Goal: Transaction & Acquisition: Download file/media

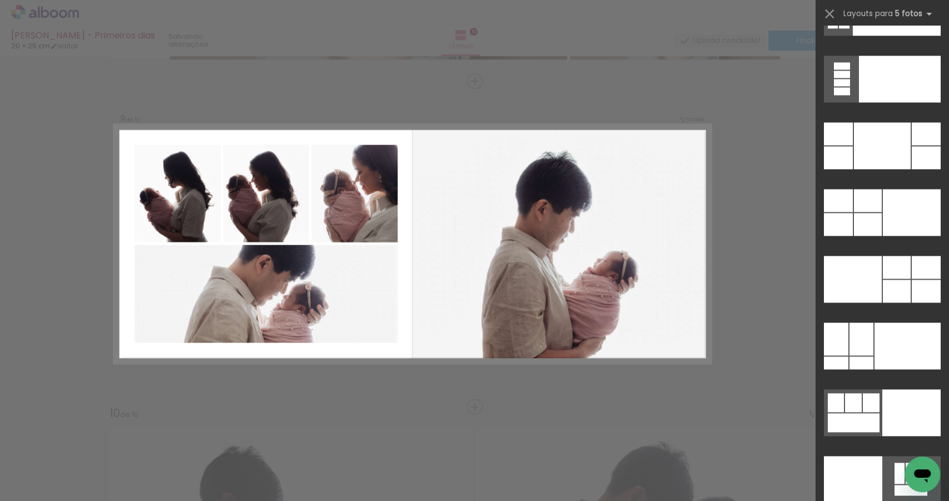
scroll to position [29380, 0]
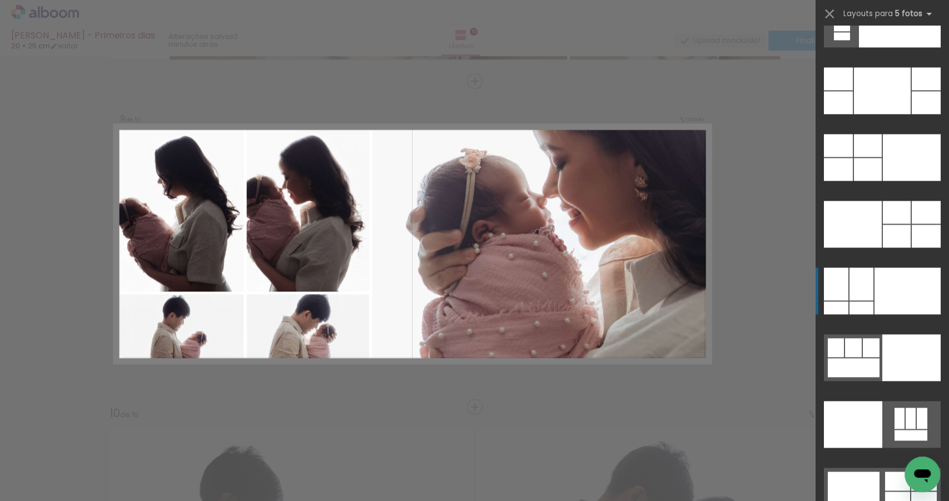
click at [900, 283] on div at bounding box center [907, 290] width 66 height 47
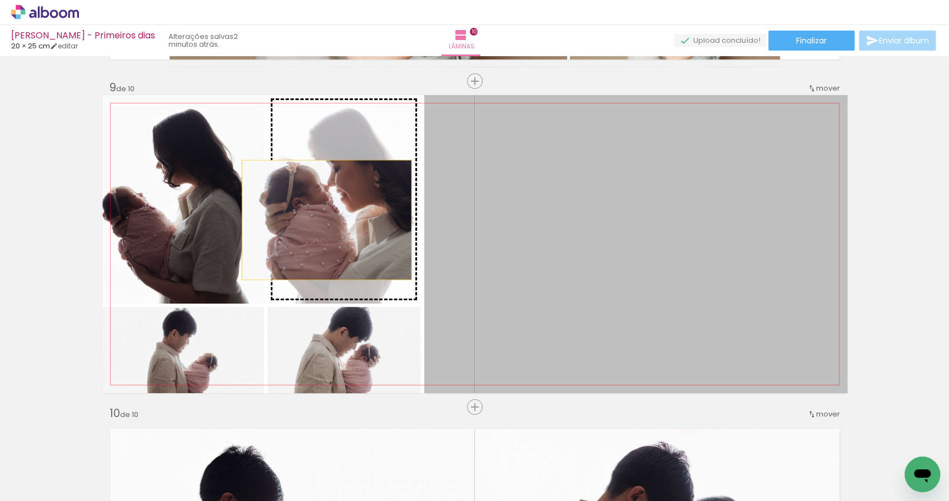
drag, startPoint x: 566, startPoint y: 268, endPoint x: 323, endPoint y: 220, distance: 247.7
click at [0, 0] on slot at bounding box center [0, 0] width 0 height 0
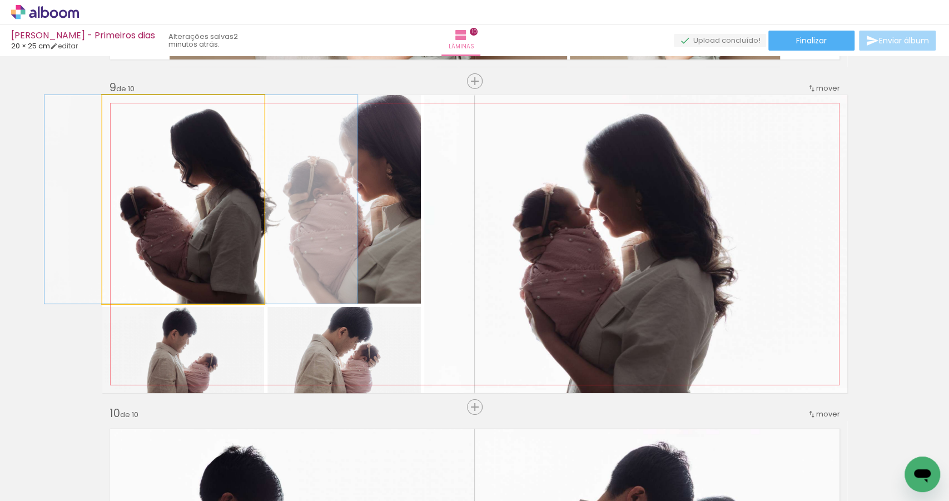
drag, startPoint x: 163, startPoint y: 207, endPoint x: 181, endPoint y: 208, distance: 17.8
click at [180, 208] on quentale-photo at bounding box center [183, 199] width 162 height 208
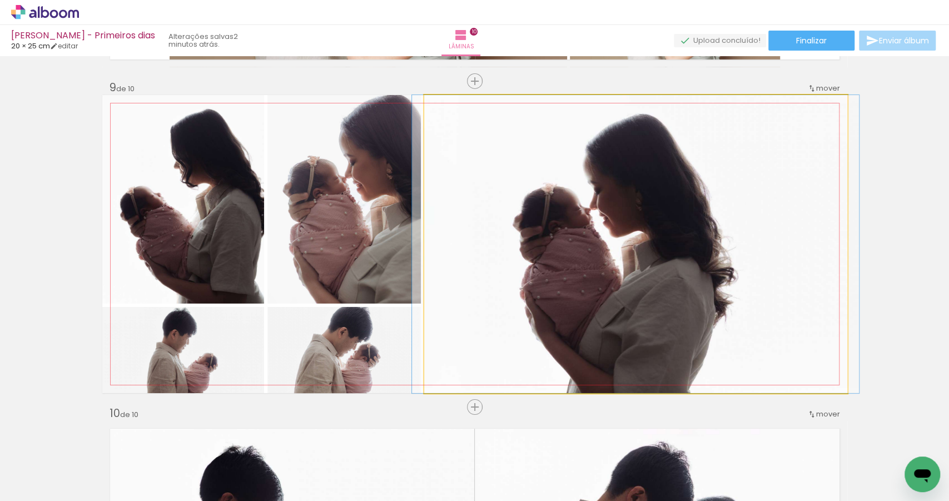
click at [593, 230] on quentale-photo at bounding box center [635, 244] width 423 height 298
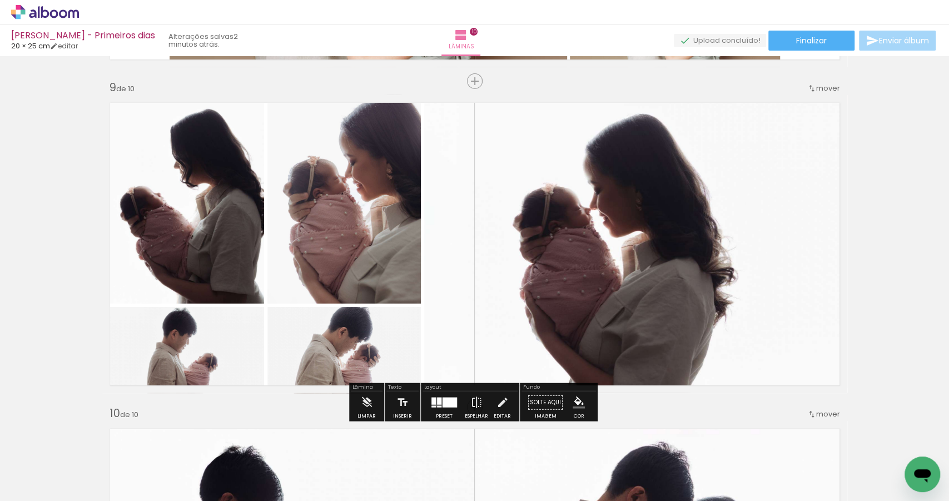
drag, startPoint x: 449, startPoint y: 400, endPoint x: 565, endPoint y: 345, distance: 128.0
click at [449, 400] on div at bounding box center [449, 402] width 14 height 10
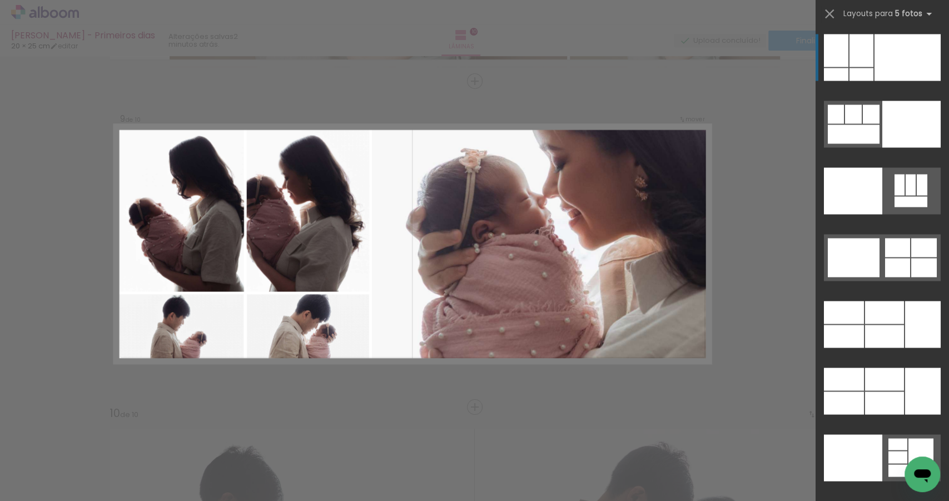
scroll to position [2599, 0]
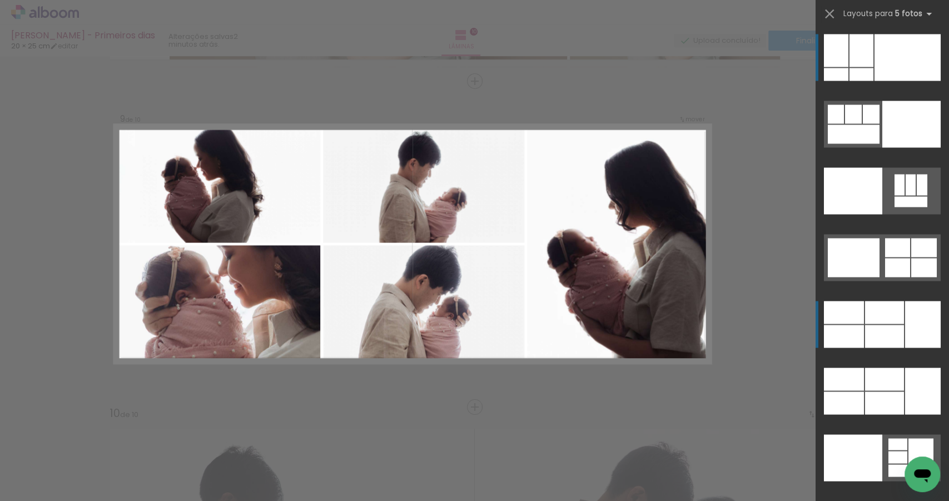
click at [916, 331] on div at bounding box center [923, 324] width 36 height 47
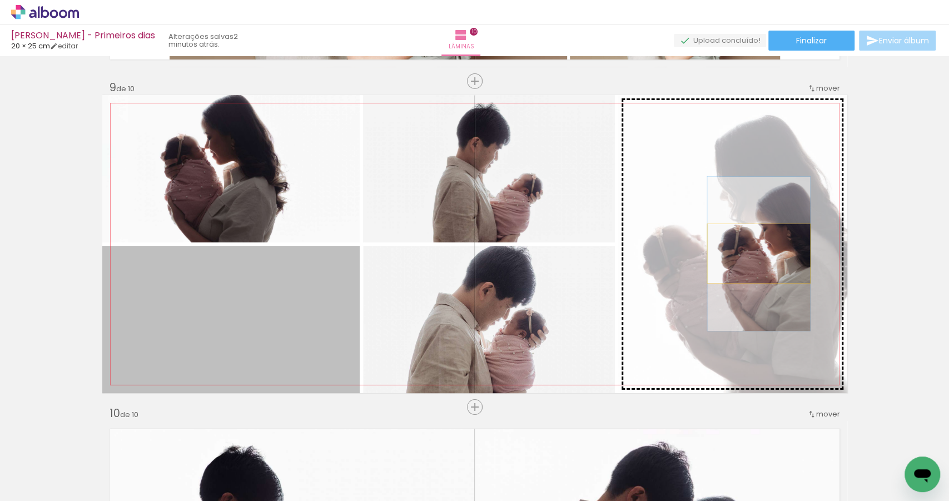
drag, startPoint x: 296, startPoint y: 322, endPoint x: 769, endPoint y: 245, distance: 479.2
click at [0, 0] on slot at bounding box center [0, 0] width 0 height 0
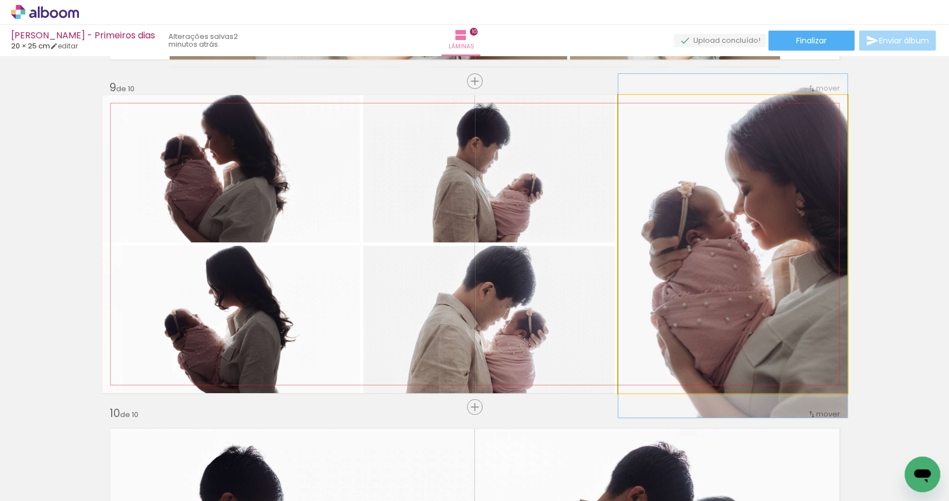
drag, startPoint x: 760, startPoint y: 256, endPoint x: 740, endPoint y: 257, distance: 20.1
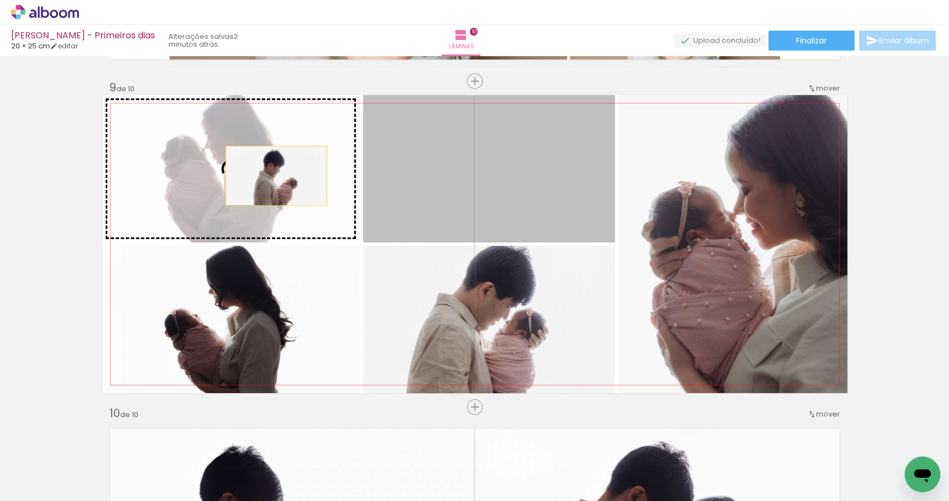
drag, startPoint x: 410, startPoint y: 172, endPoint x: 273, endPoint y: 176, distance: 136.8
click at [0, 0] on slot at bounding box center [0, 0] width 0 height 0
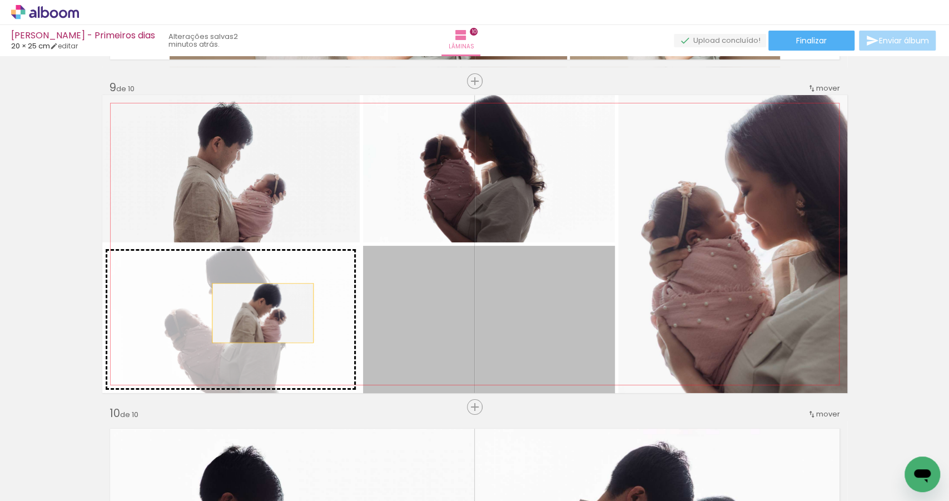
drag, startPoint x: 405, startPoint y: 317, endPoint x: 250, endPoint y: 313, distance: 155.1
click at [0, 0] on slot at bounding box center [0, 0] width 0 height 0
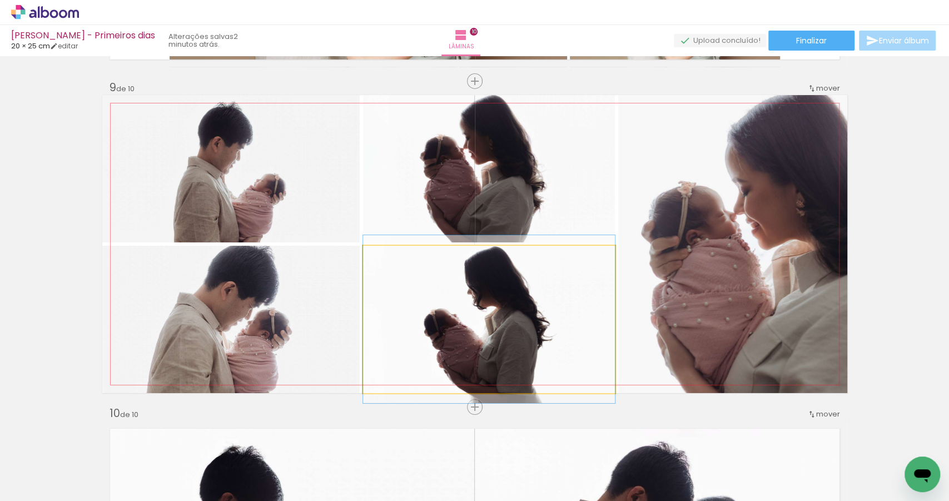
drag, startPoint x: 424, startPoint y: 324, endPoint x: 414, endPoint y: 324, distance: 10.6
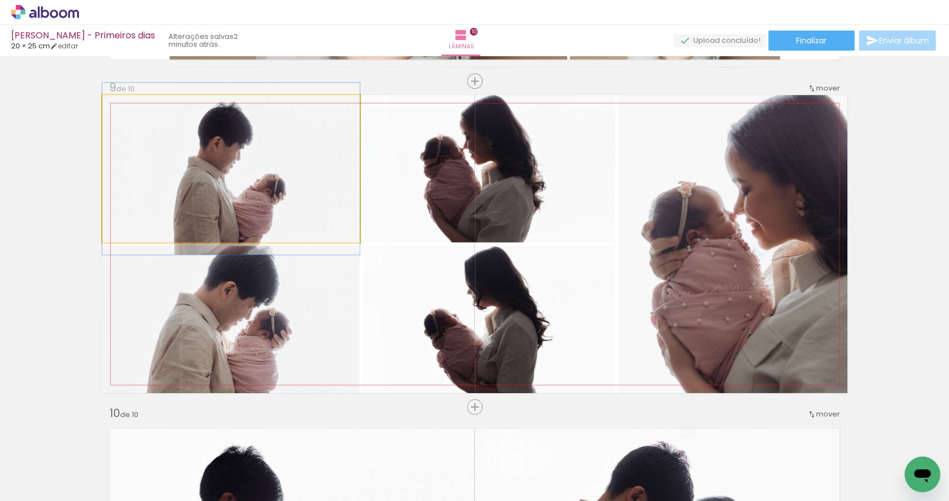
drag, startPoint x: 327, startPoint y: 171, endPoint x: 408, endPoint y: 172, distance: 81.1
click at [0, 0] on slot at bounding box center [0, 0] width 0 height 0
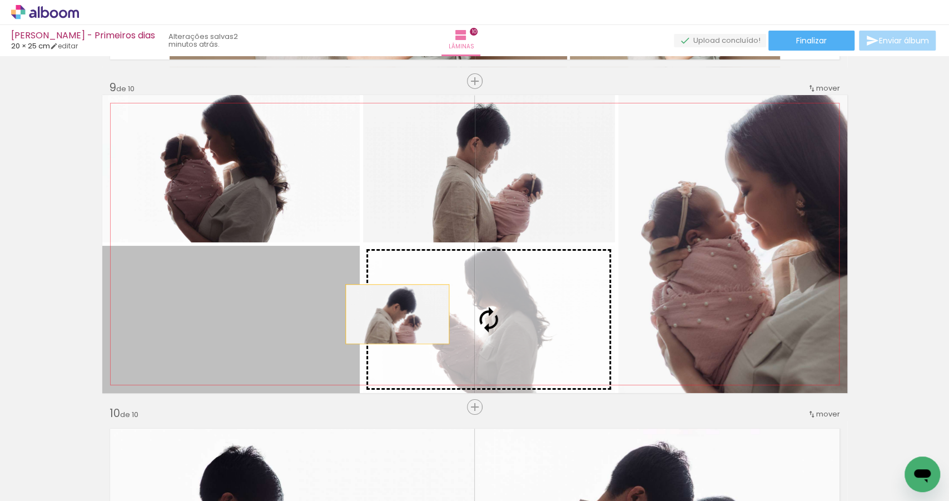
drag, startPoint x: 284, startPoint y: 305, endPoint x: 459, endPoint y: 316, distance: 174.9
click at [0, 0] on slot at bounding box center [0, 0] width 0 height 0
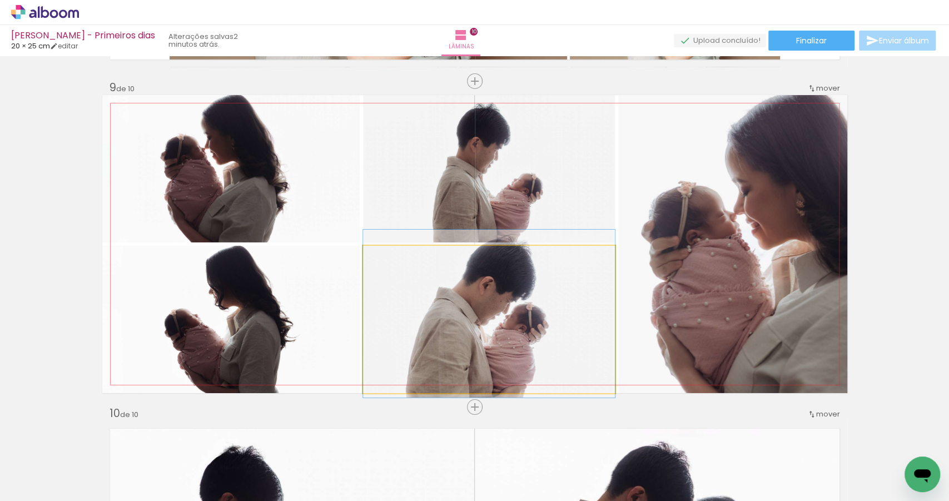
drag, startPoint x: 519, startPoint y: 314, endPoint x: 525, endPoint y: 313, distance: 6.1
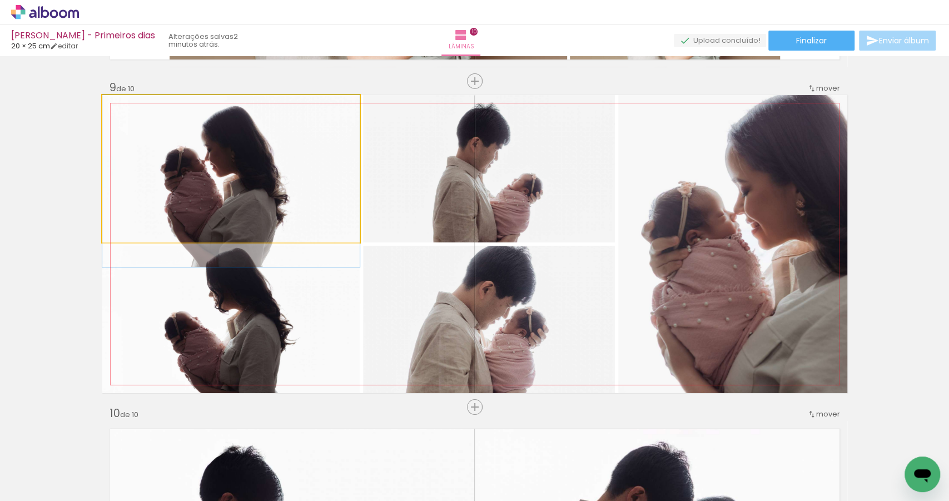
drag, startPoint x: 256, startPoint y: 162, endPoint x: 256, endPoint y: 175, distance: 12.8
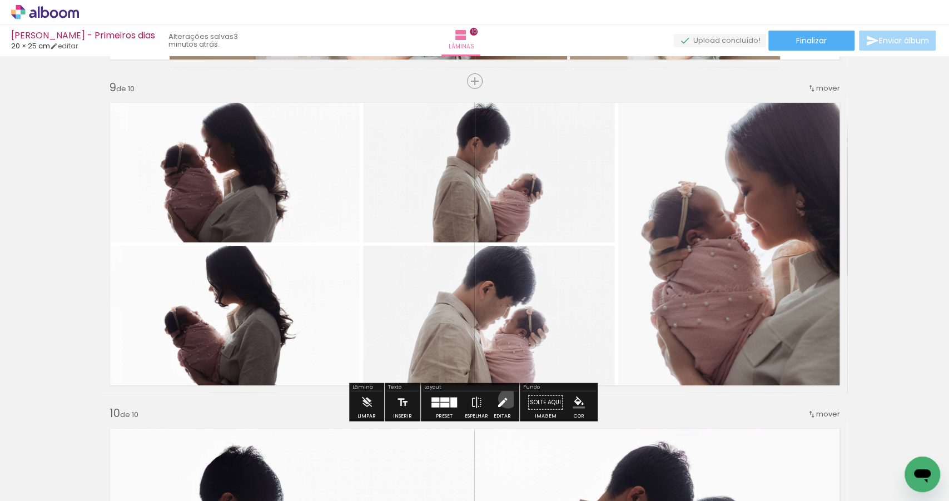
click at [505, 399] on paper-button "Editar" at bounding box center [502, 405] width 23 height 28
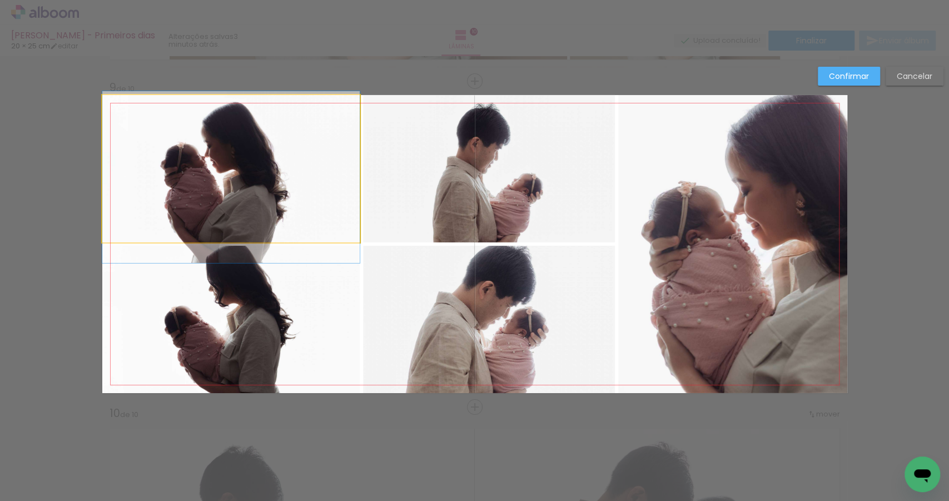
click at [329, 202] on quentale-photo at bounding box center [230, 168] width 257 height 147
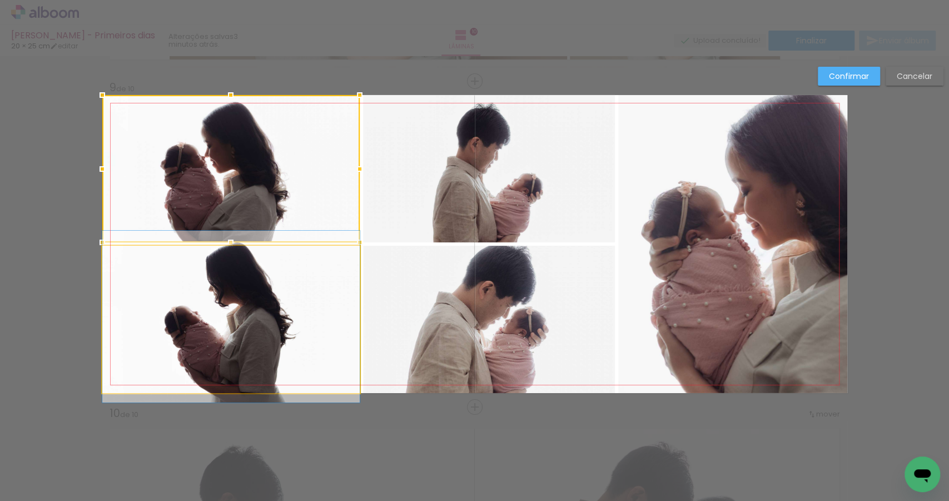
click at [331, 311] on quentale-photo at bounding box center [230, 319] width 257 height 147
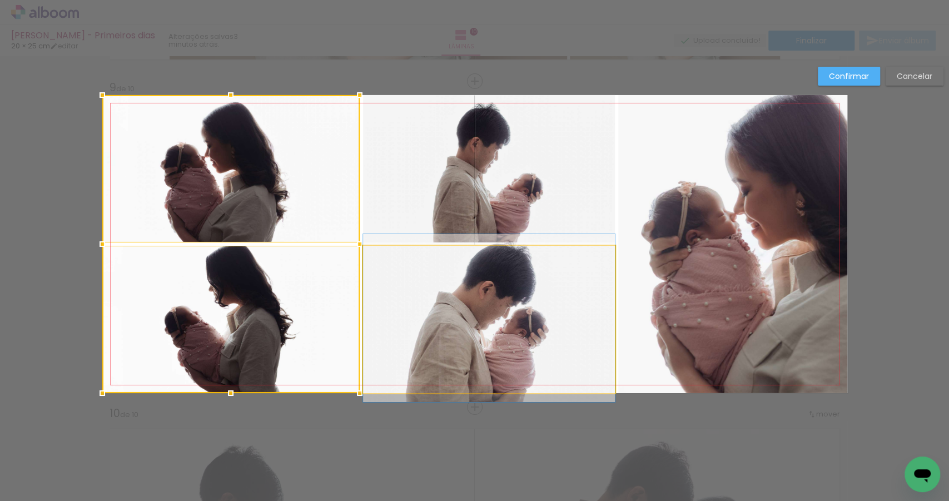
click at [469, 312] on quentale-photo at bounding box center [489, 319] width 252 height 147
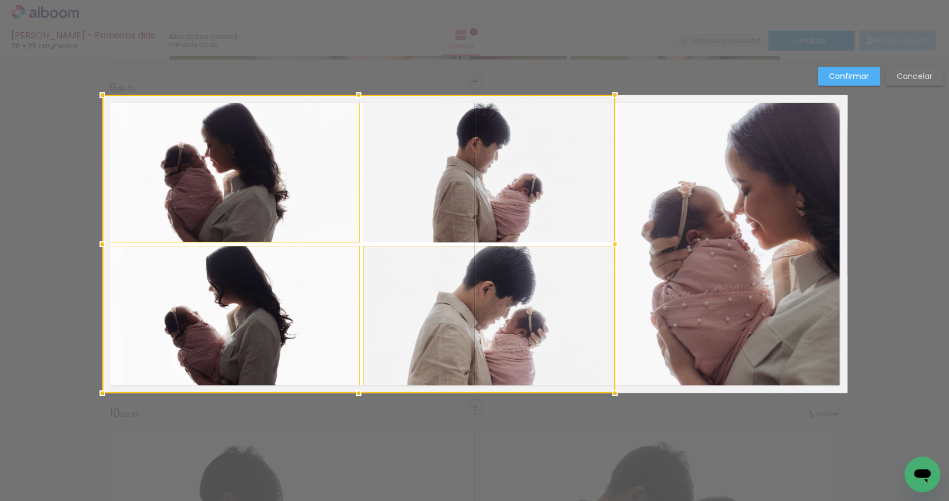
click at [597, 203] on div at bounding box center [358, 244] width 512 height 298
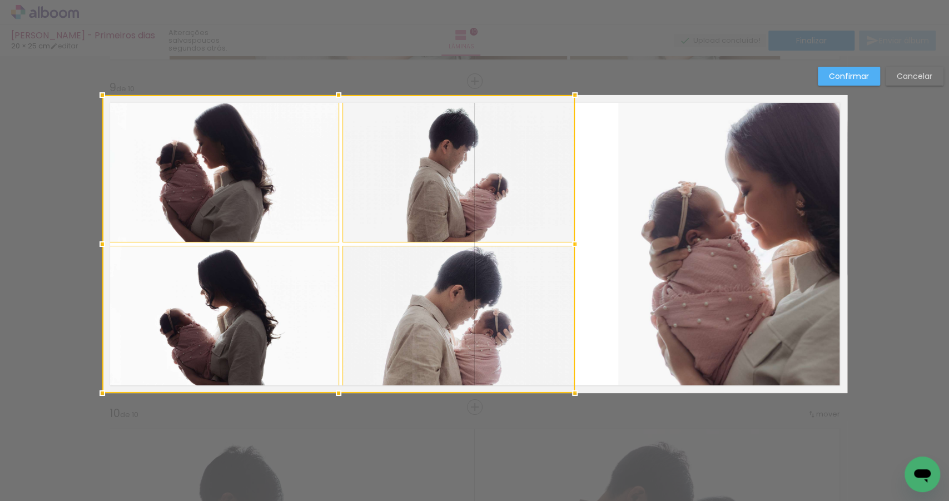
drag, startPoint x: 611, startPoint y: 243, endPoint x: 573, endPoint y: 242, distance: 38.4
click at [573, 242] on div at bounding box center [575, 244] width 22 height 22
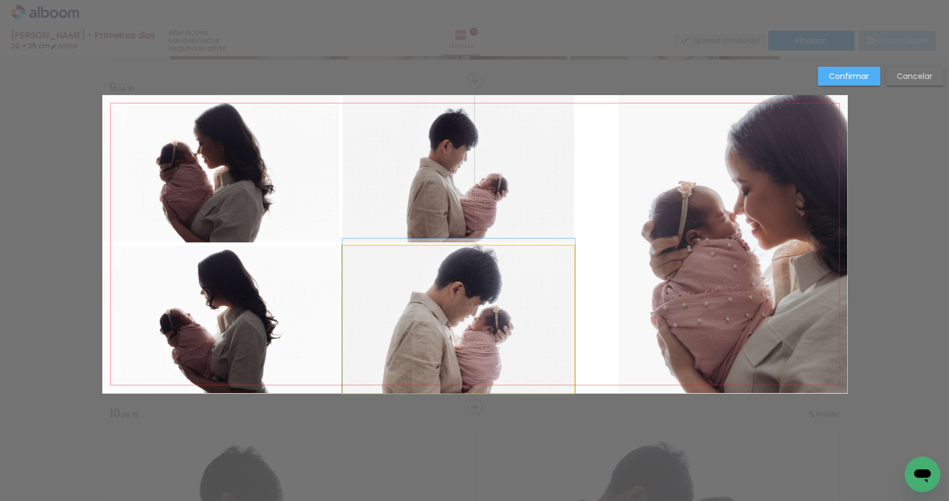
drag, startPoint x: 501, startPoint y: 316, endPoint x: 529, endPoint y: 312, distance: 27.4
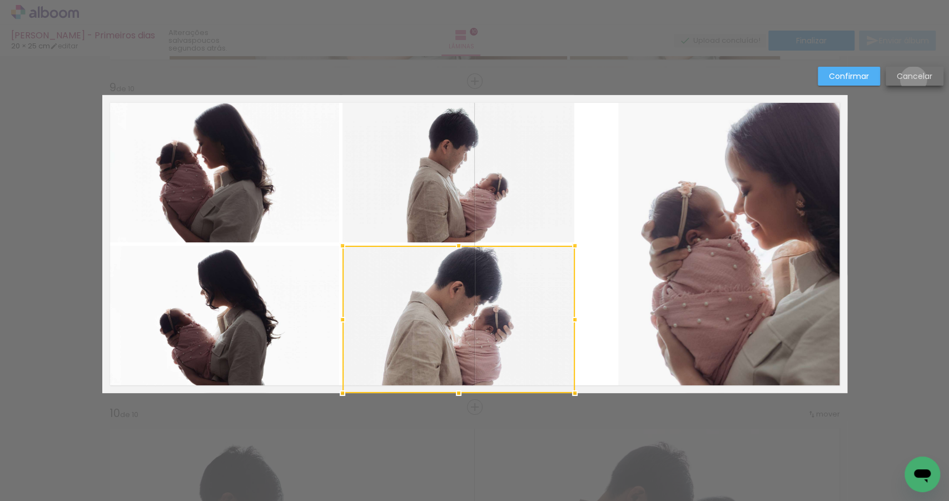
click at [0, 0] on slot "Cancelar" at bounding box center [0, 0] width 0 height 0
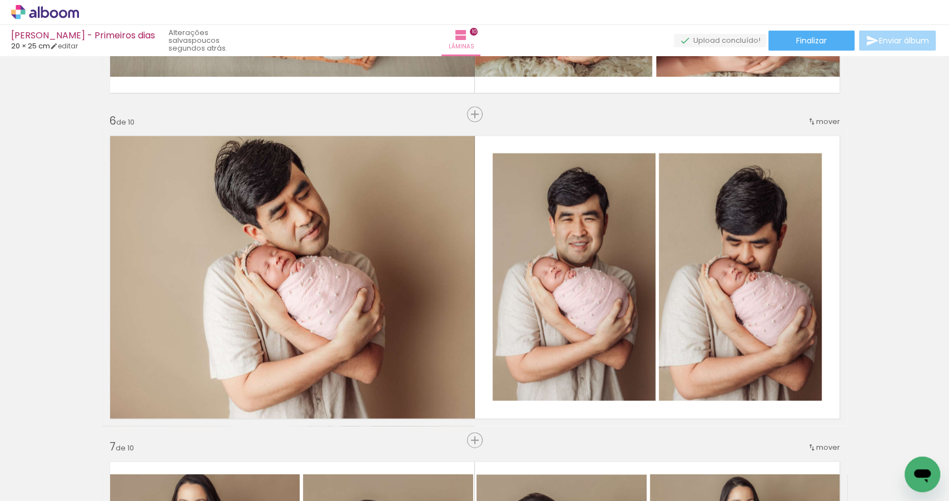
scroll to position [1586, 0]
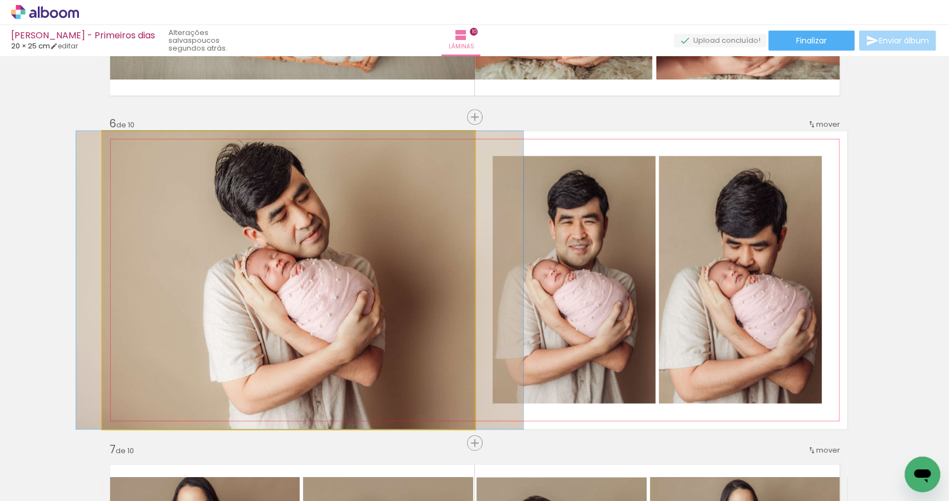
click at [370, 273] on quentale-photo at bounding box center [288, 280] width 372 height 298
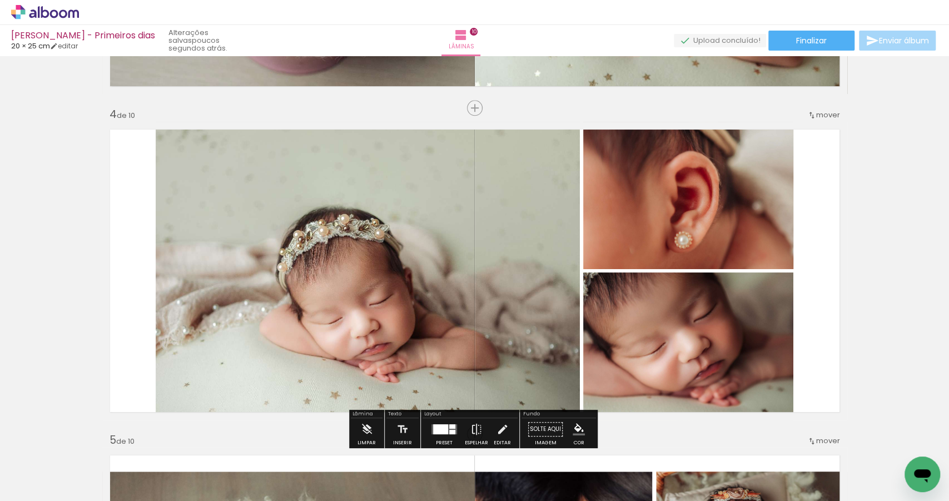
scroll to position [504, 0]
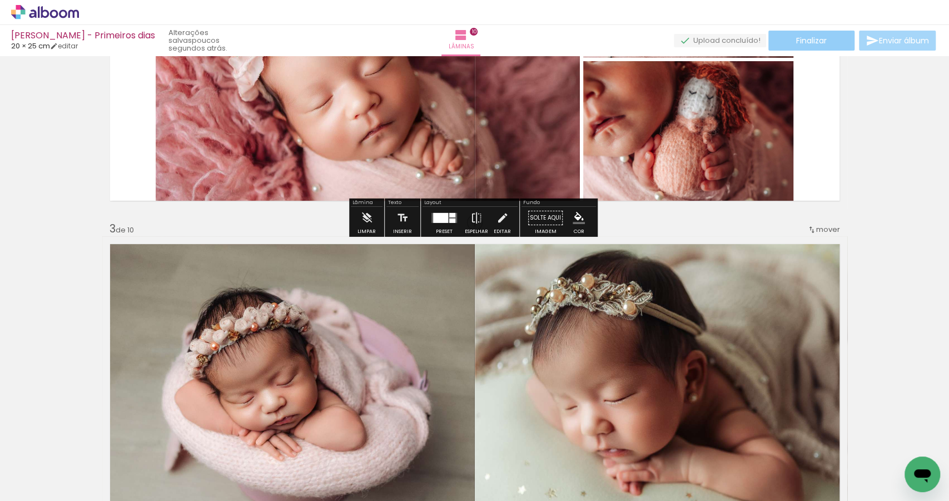
click at [805, 46] on paper-button "Finalizar" at bounding box center [811, 41] width 86 height 20
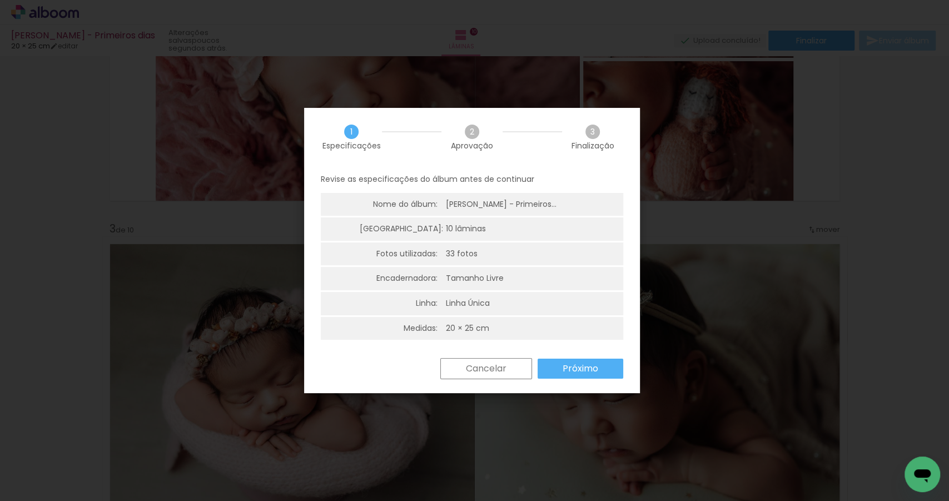
click at [0, 0] on slot "Próximo" at bounding box center [0, 0] width 0 height 0
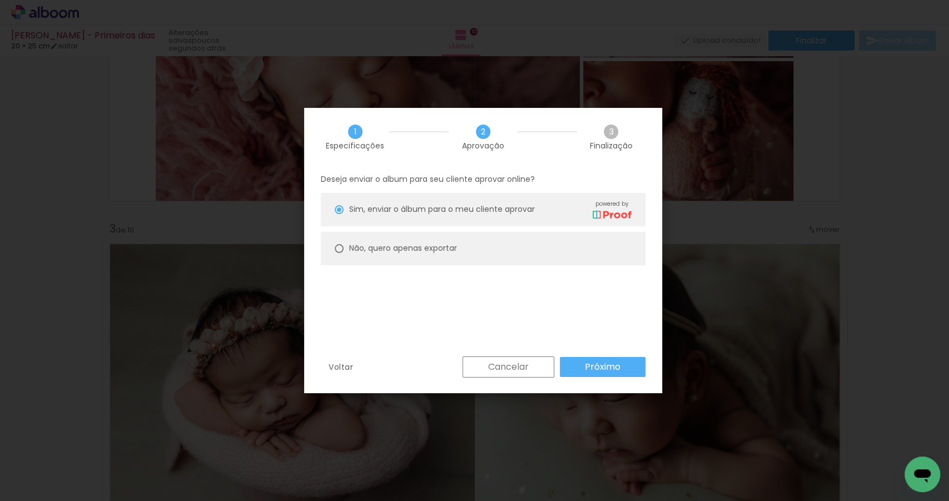
click at [0, 0] on slot "Não, quero apenas exportar" at bounding box center [0, 0] width 0 height 0
type paper-radio-button "on"
click at [623, 365] on paper-button "Próximo" at bounding box center [603, 367] width 86 height 20
type input "Alta, 300 DPI"
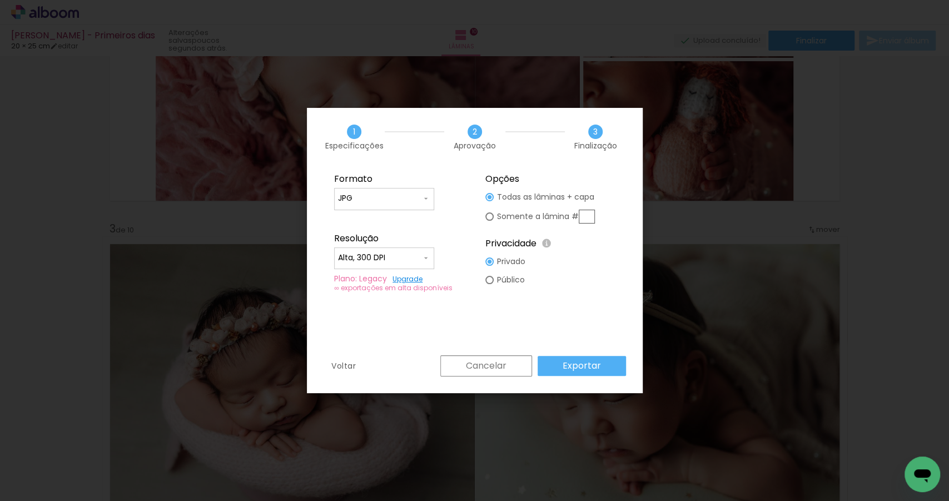
click at [604, 365] on paper-button "Exportar" at bounding box center [581, 366] width 88 height 20
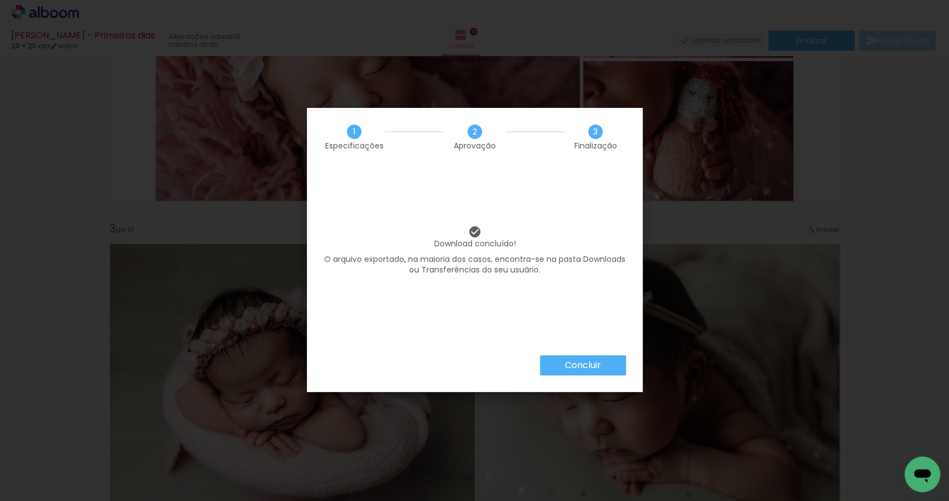
scroll to position [29613, 0]
click at [601, 365] on paper-button "Concluir" at bounding box center [583, 365] width 86 height 20
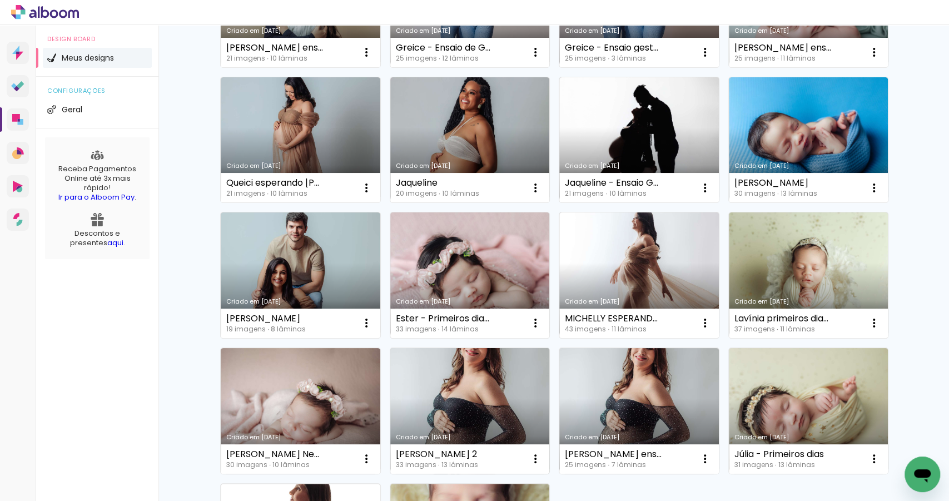
scroll to position [480, 0]
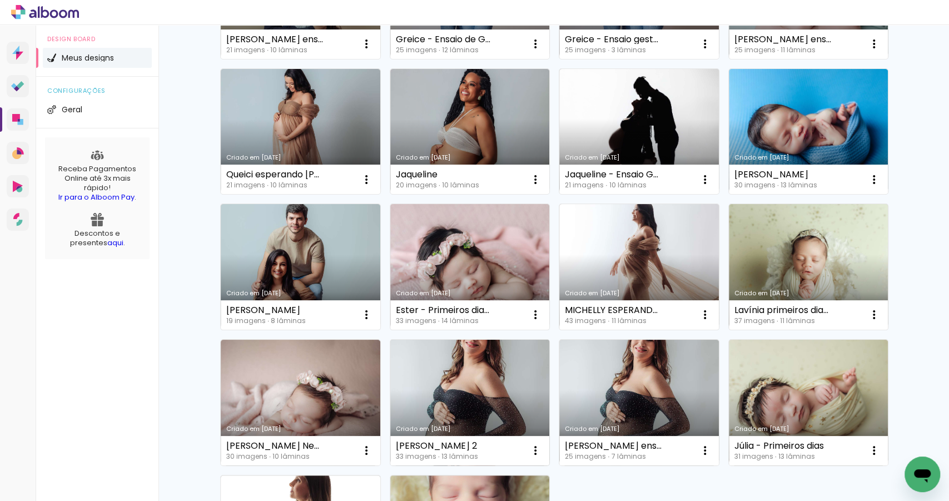
click at [435, 400] on link "Criado em [DATE]" at bounding box center [470, 403] width 160 height 126
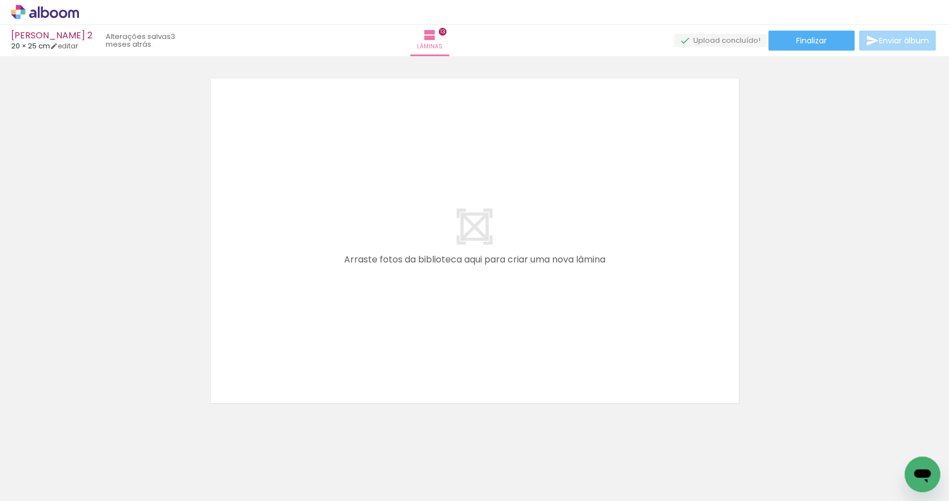
scroll to position [4785, 0]
click at [53, 483] on span "Adicionar Fotos" at bounding box center [39, 486] width 33 height 12
click at [0, 0] on input "file" at bounding box center [0, 0] width 0 height 0
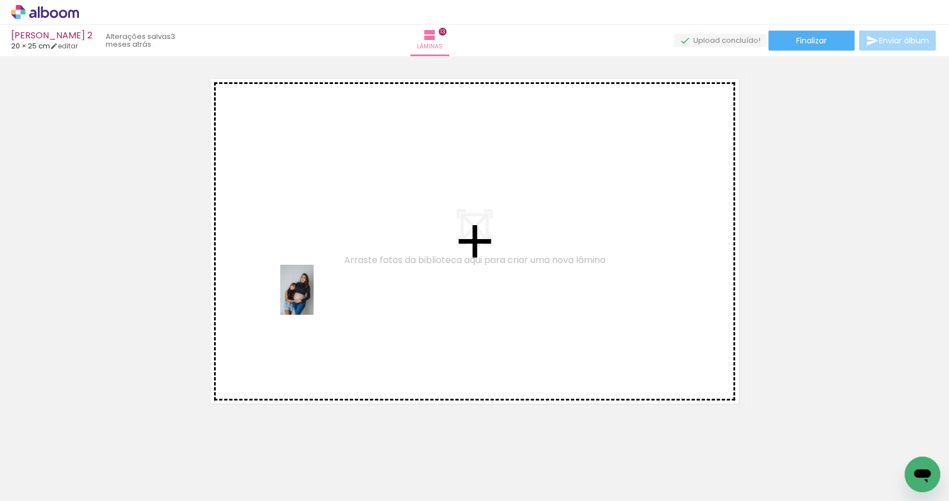
drag, startPoint x: 287, startPoint y: 471, endPoint x: 313, endPoint y: 298, distance: 175.4
click at [313, 298] on quentale-workspace at bounding box center [474, 250] width 949 height 501
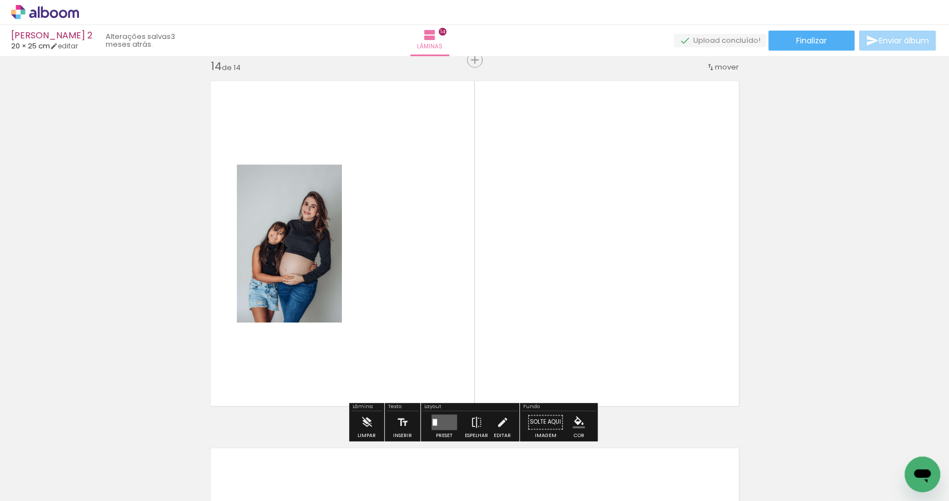
scroll to position [4783, 0]
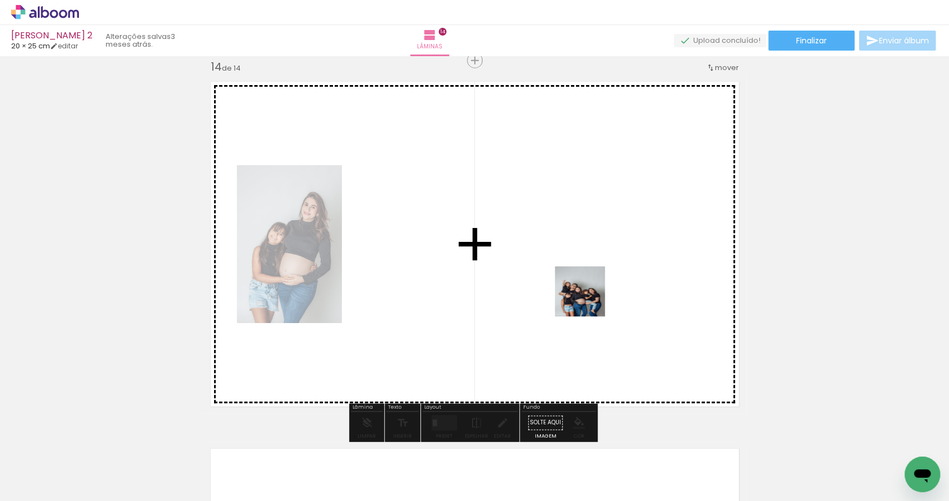
drag, startPoint x: 352, startPoint y: 472, endPoint x: 601, endPoint y: 282, distance: 313.2
click at [601, 282] on quentale-workspace at bounding box center [474, 250] width 949 height 501
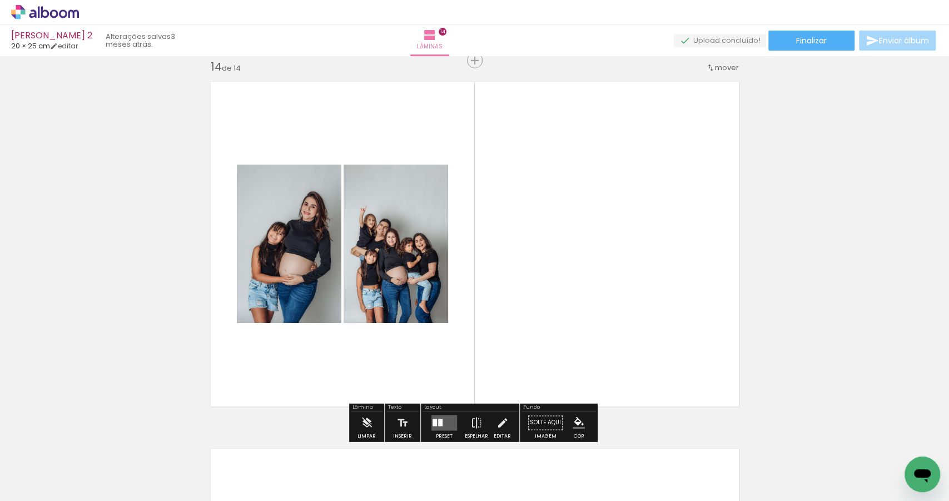
click at [441, 427] on quentale-layouter at bounding box center [444, 423] width 26 height 16
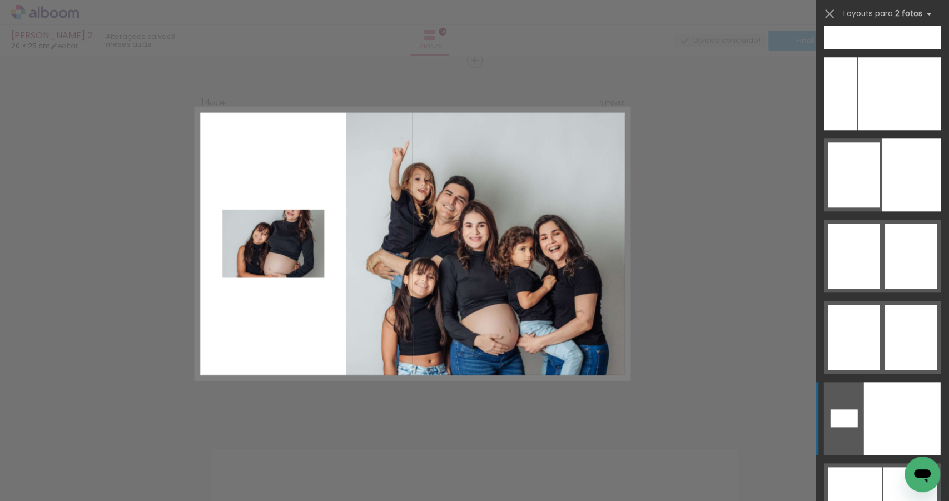
scroll to position [6008, 0]
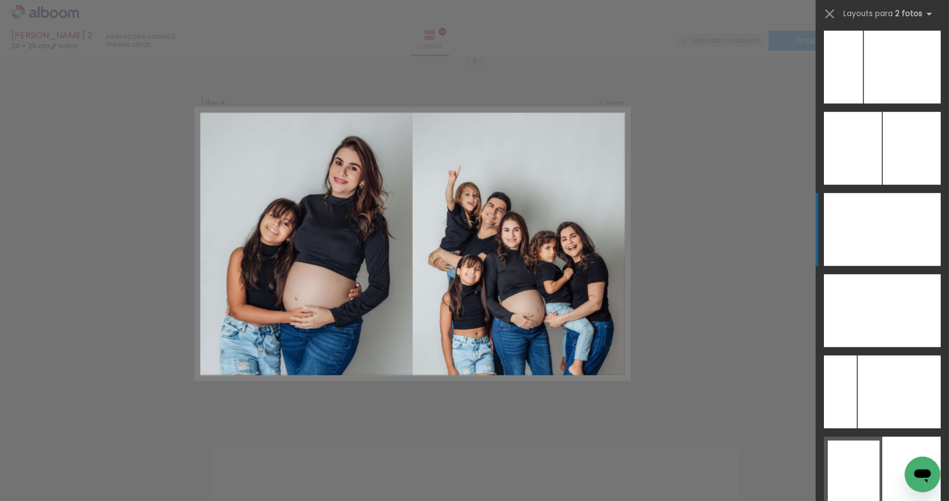
click at [903, 234] on div at bounding box center [911, 229] width 58 height 73
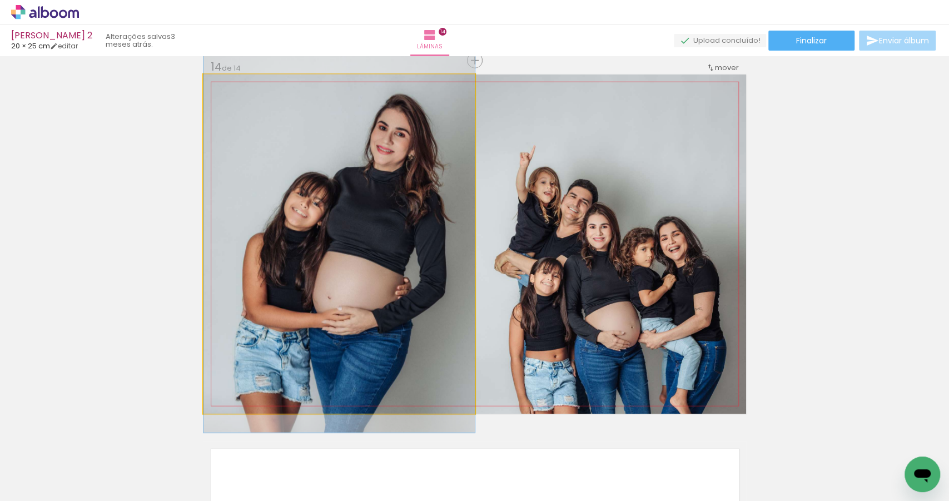
drag, startPoint x: 385, startPoint y: 274, endPoint x: 394, endPoint y: 259, distance: 17.2
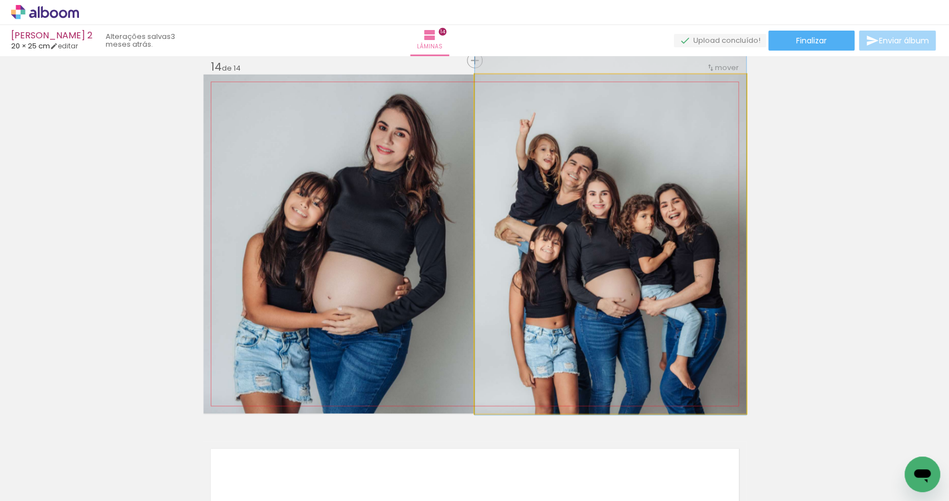
drag, startPoint x: 599, startPoint y: 281, endPoint x: 597, endPoint y: 248, distance: 32.9
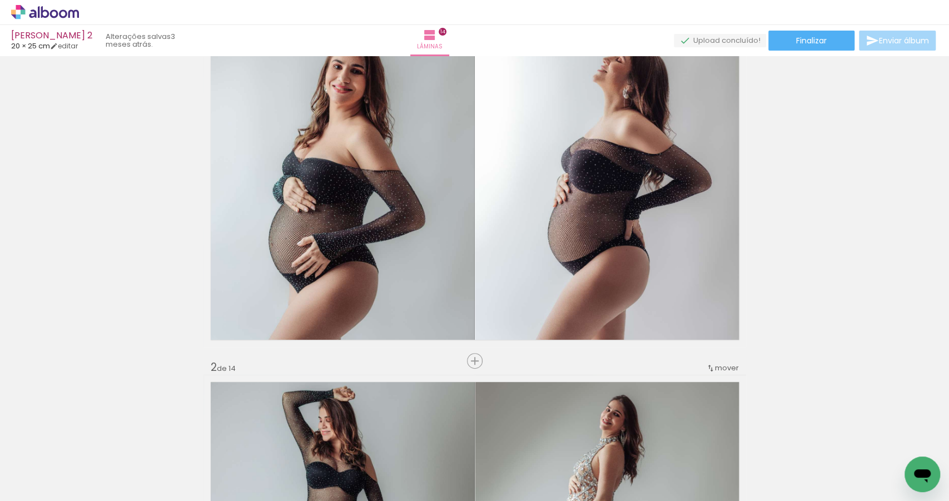
scroll to position [0, 0]
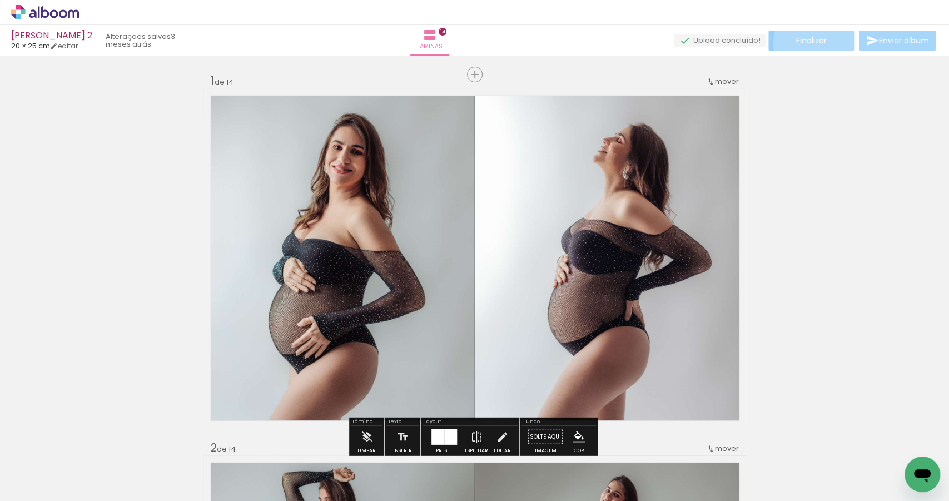
click at [814, 43] on span "Finalizar" at bounding box center [811, 41] width 31 height 8
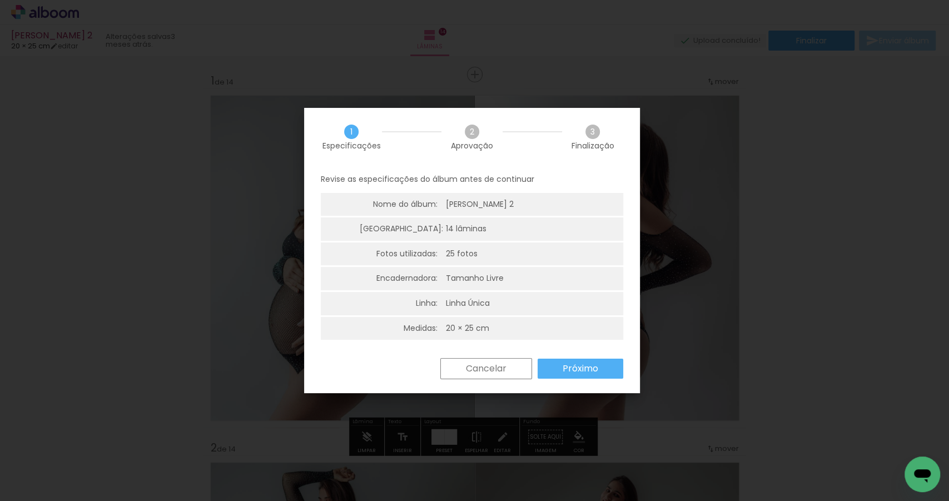
click at [0, 0] on slot "Próximo" at bounding box center [0, 0] width 0 height 0
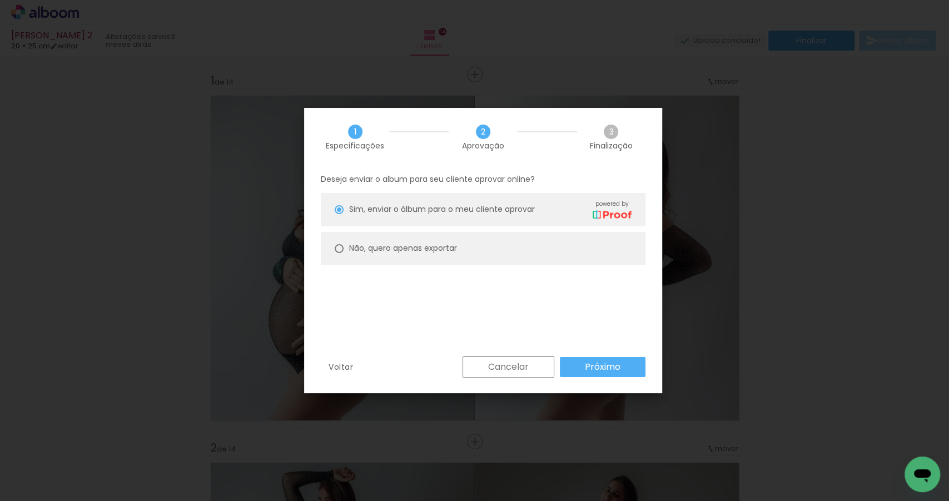
click at [0, 0] on slot "Não, quero apenas exportar" at bounding box center [0, 0] width 0 height 0
type paper-radio-button "on"
click at [629, 370] on paper-button "Próximo" at bounding box center [603, 367] width 86 height 20
type input "Alta, 300 DPI"
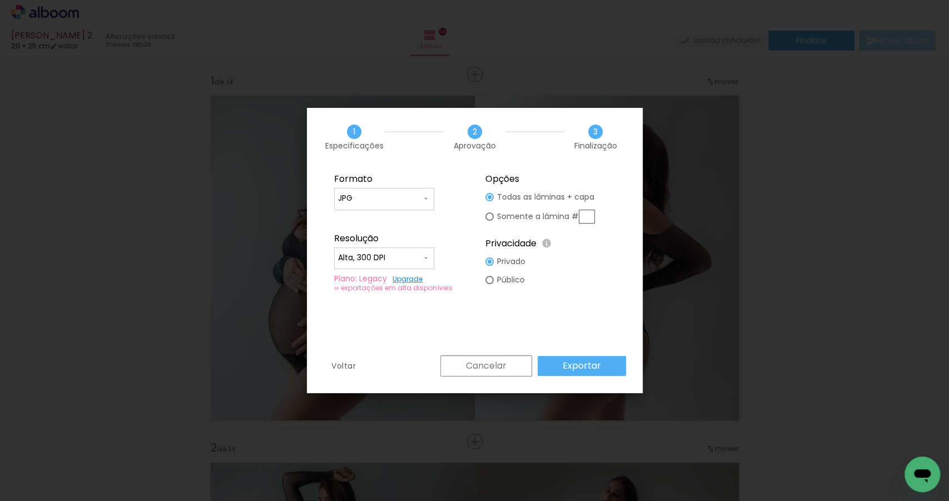
click at [0, 0] on slot "Exportar" at bounding box center [0, 0] width 0 height 0
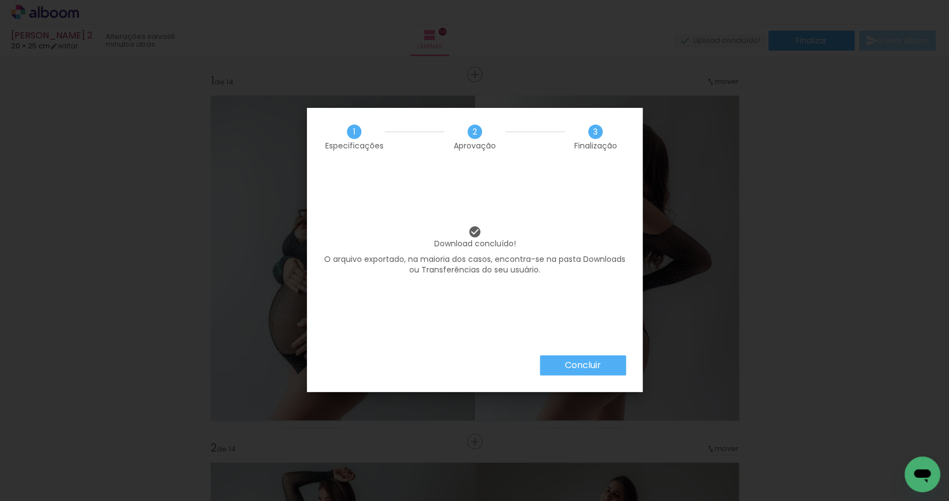
scroll to position [0, 1200]
click at [0, 0] on slot "Concluir" at bounding box center [0, 0] width 0 height 0
